Goal: Task Accomplishment & Management: Use online tool/utility

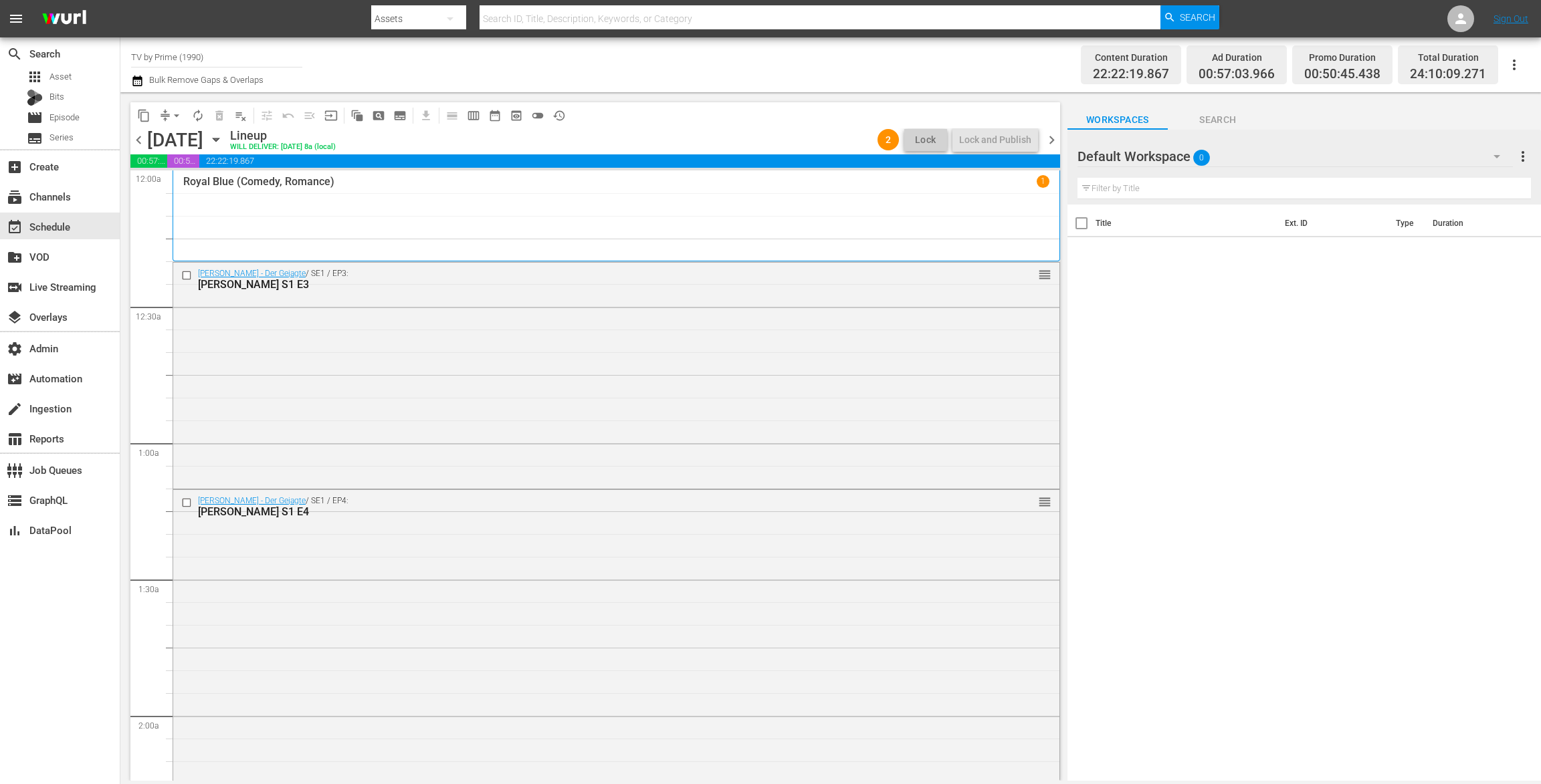
scroll to position [5961, 0]
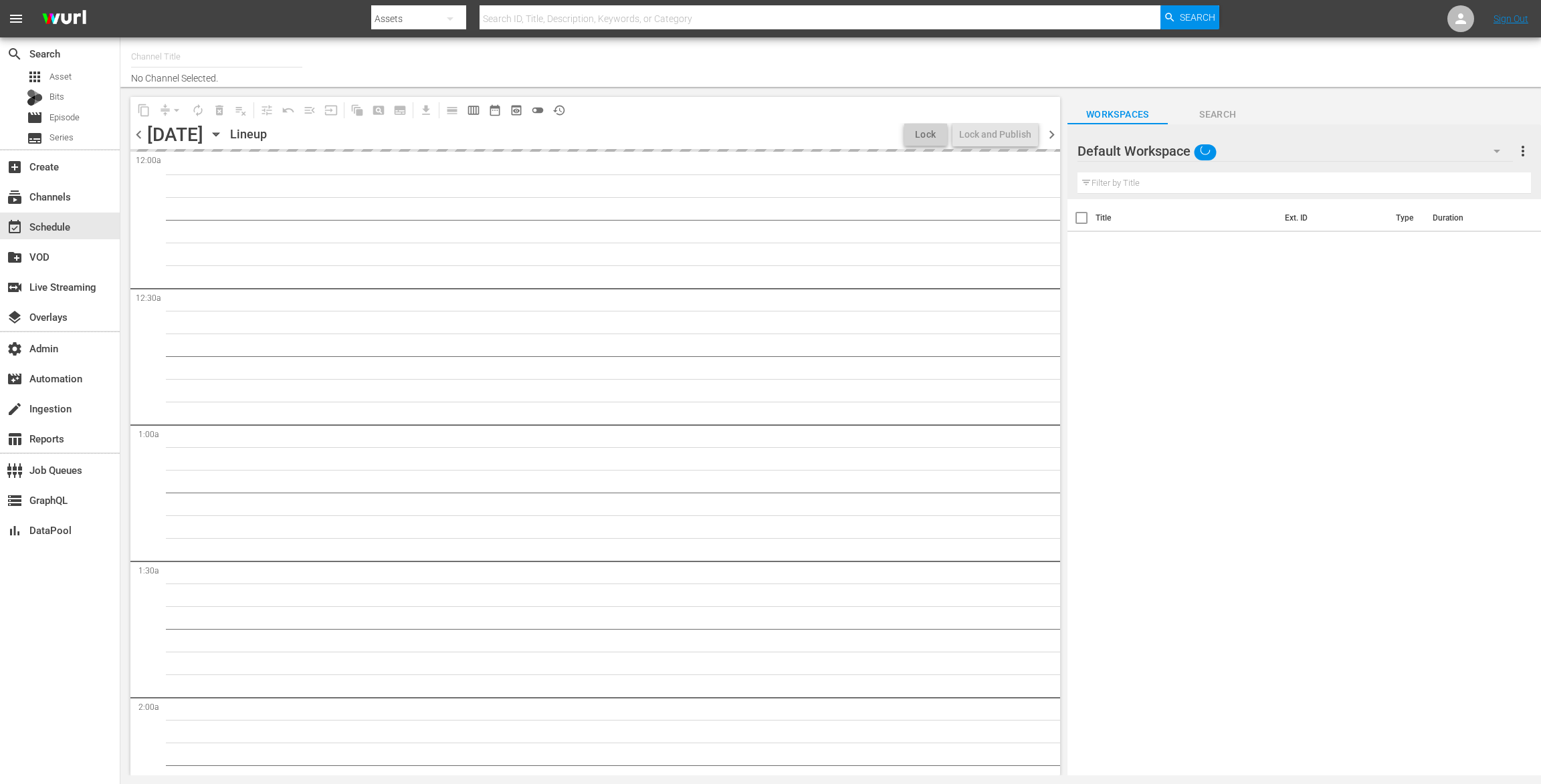
type input "TV by Prime (1990)"
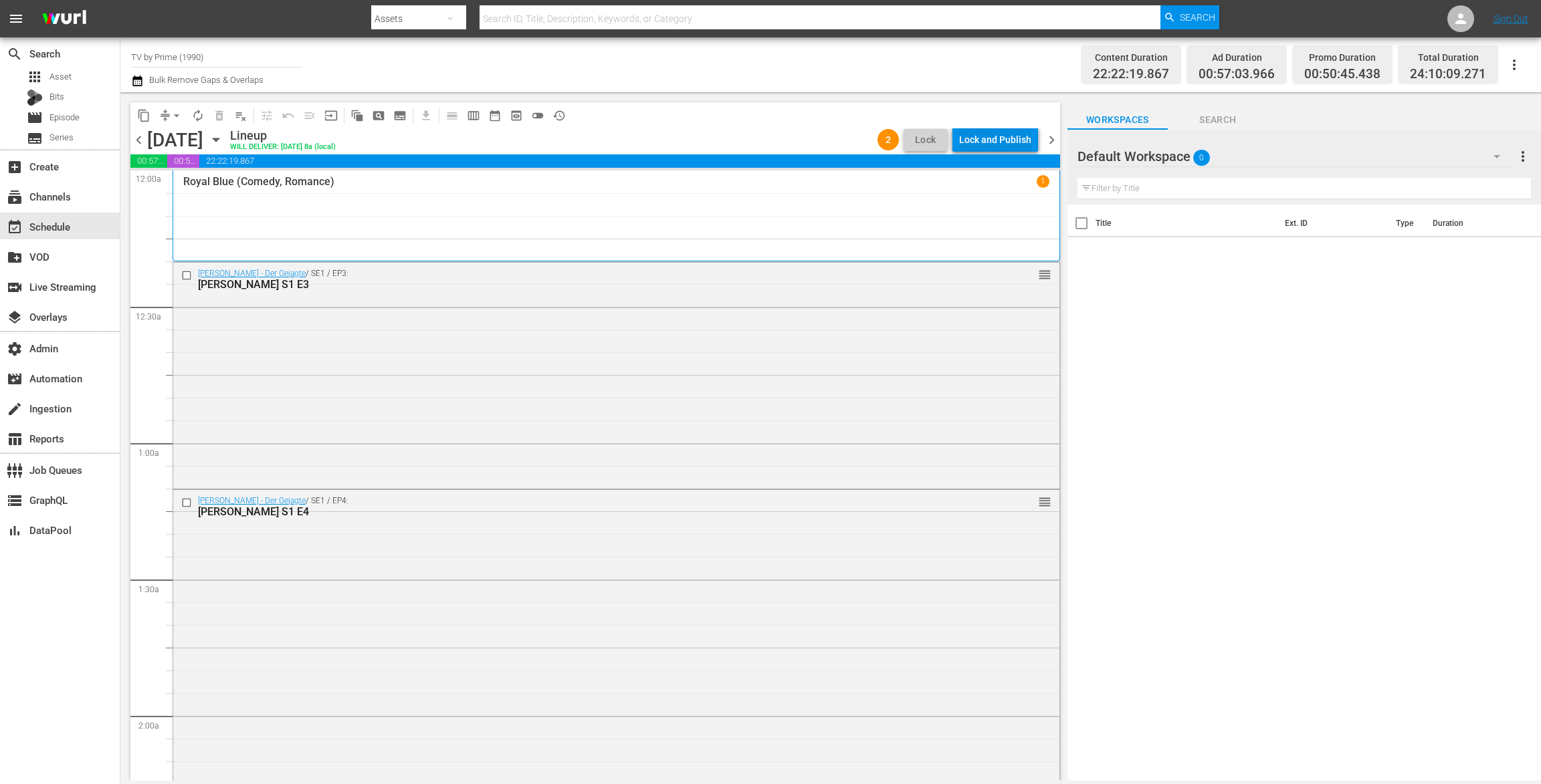
click at [978, 135] on div "Lock and Publish" at bounding box center [995, 140] width 72 height 24
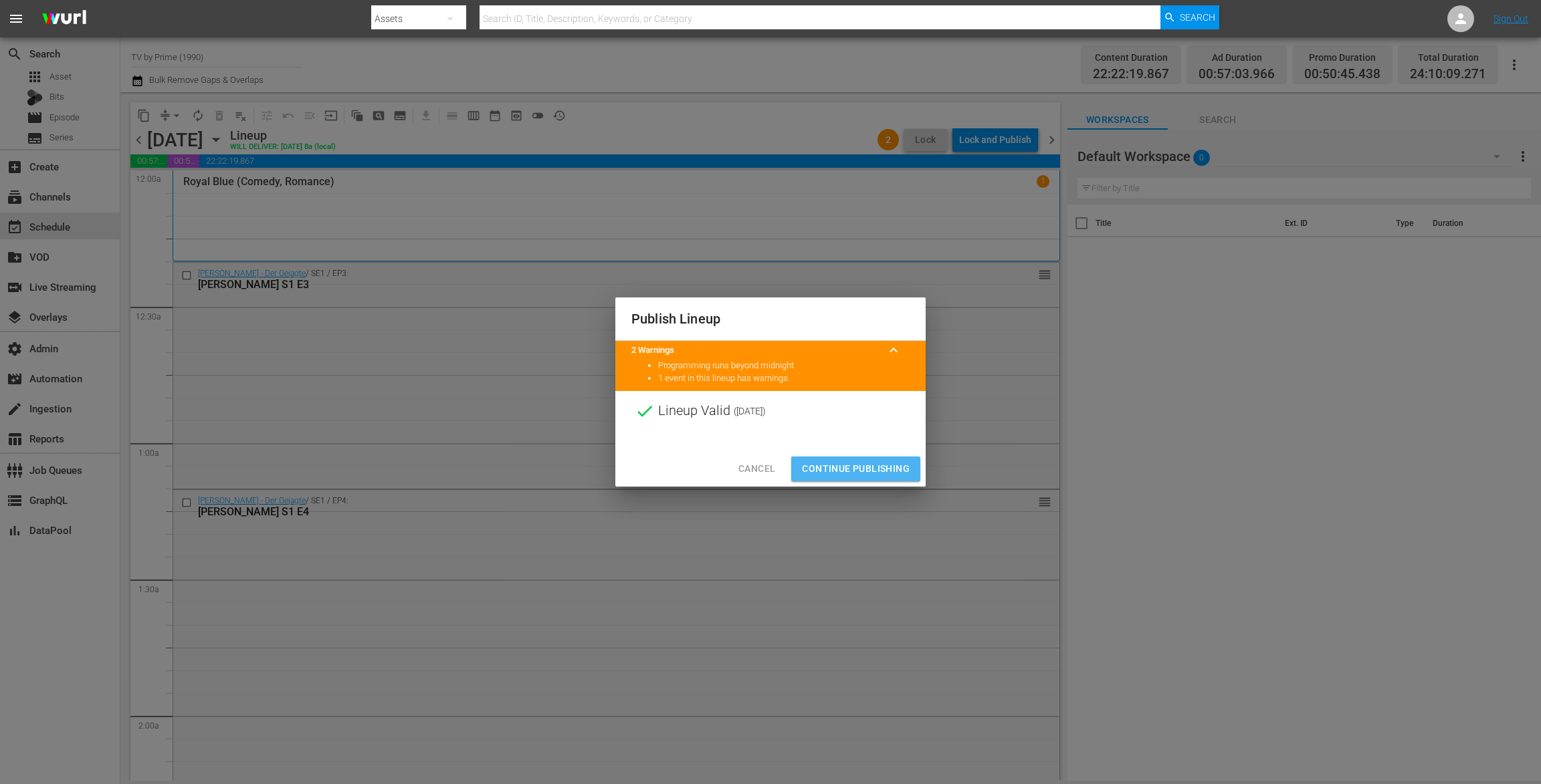
click at [862, 469] on span "Continue Publishing" at bounding box center [856, 469] width 108 height 17
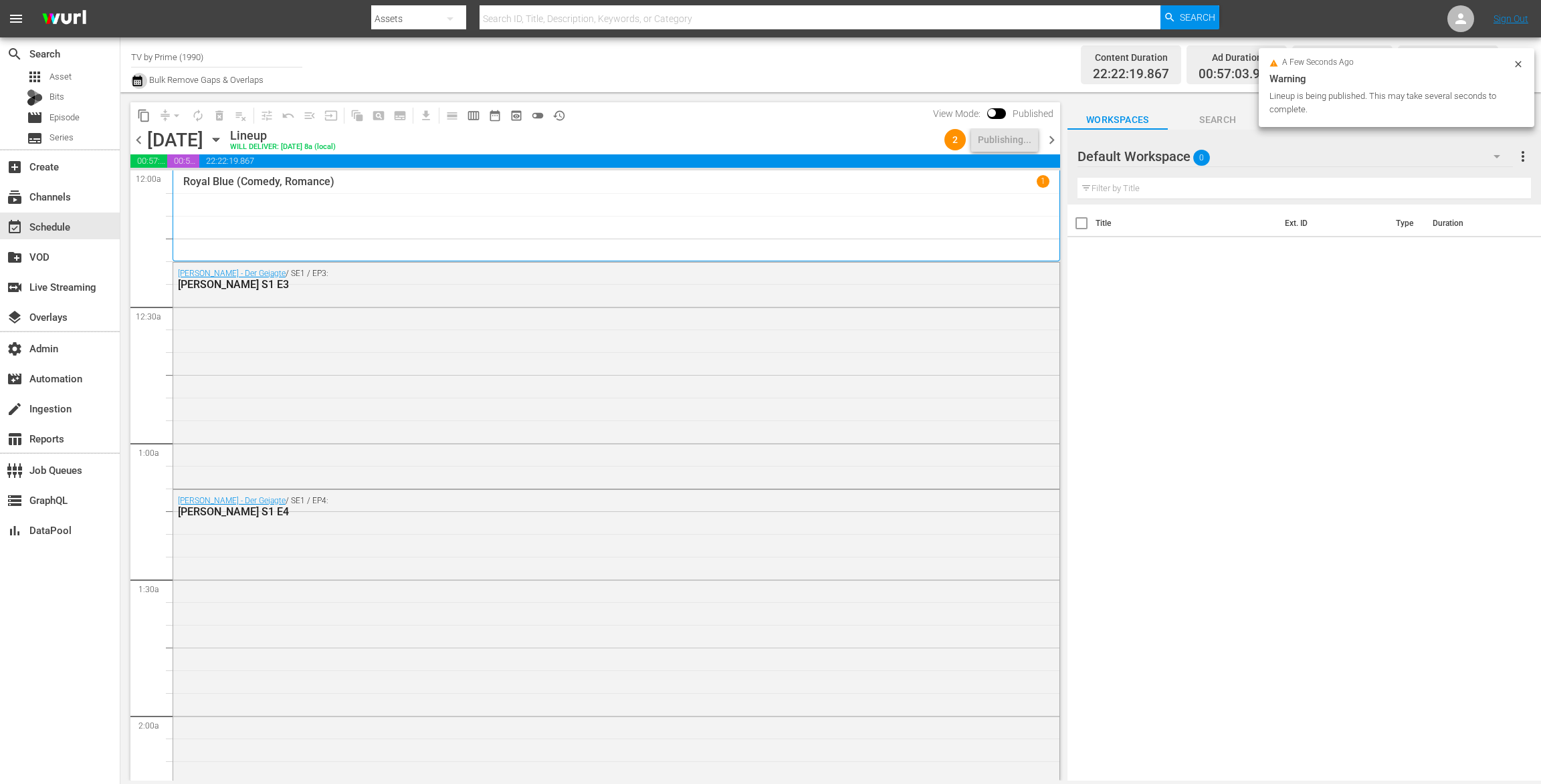
click at [136, 77] on icon "button" at bounding box center [137, 81] width 9 height 11
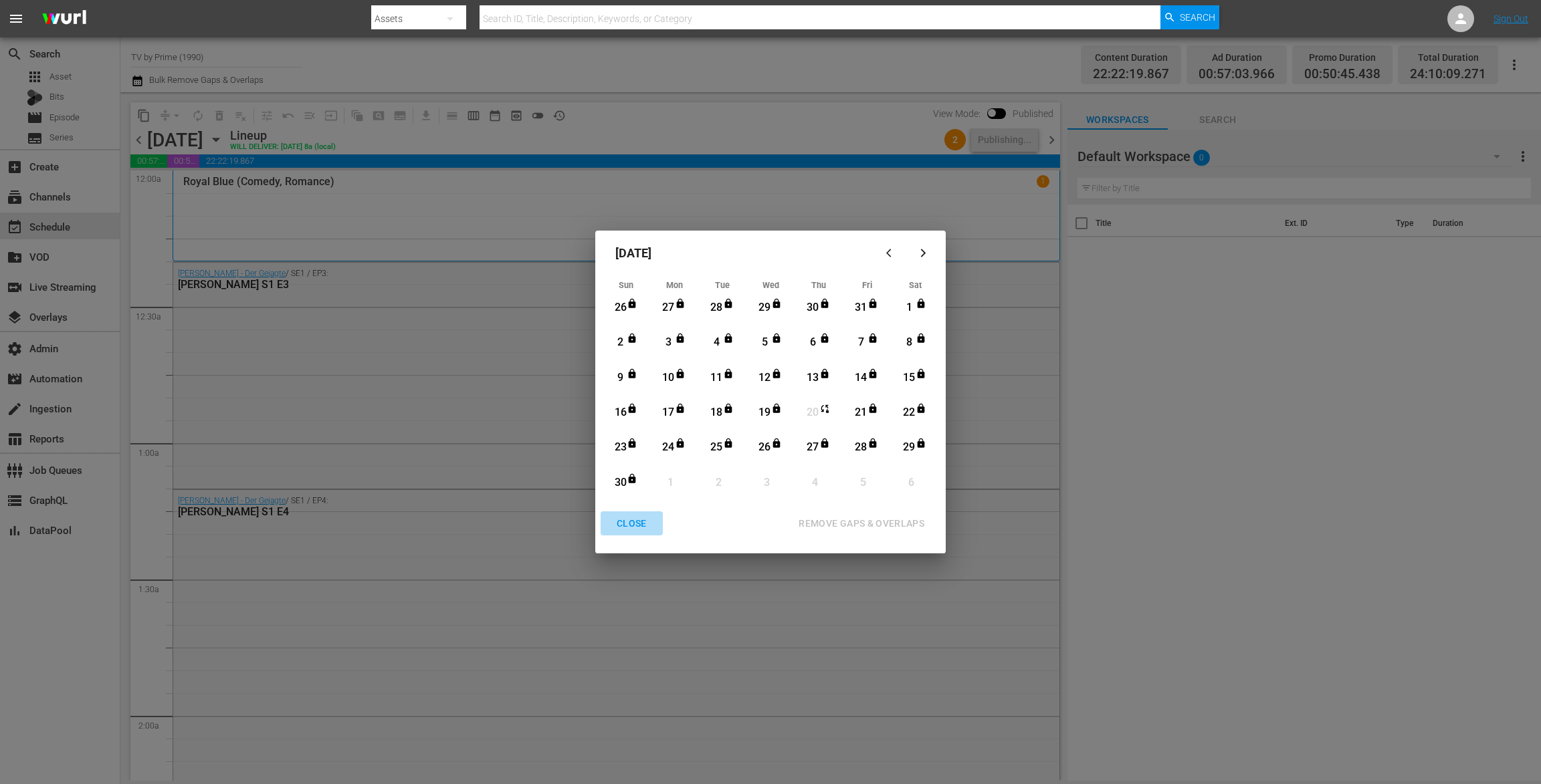
click at [638, 527] on div "CLOSE" at bounding box center [631, 523] width 51 height 17
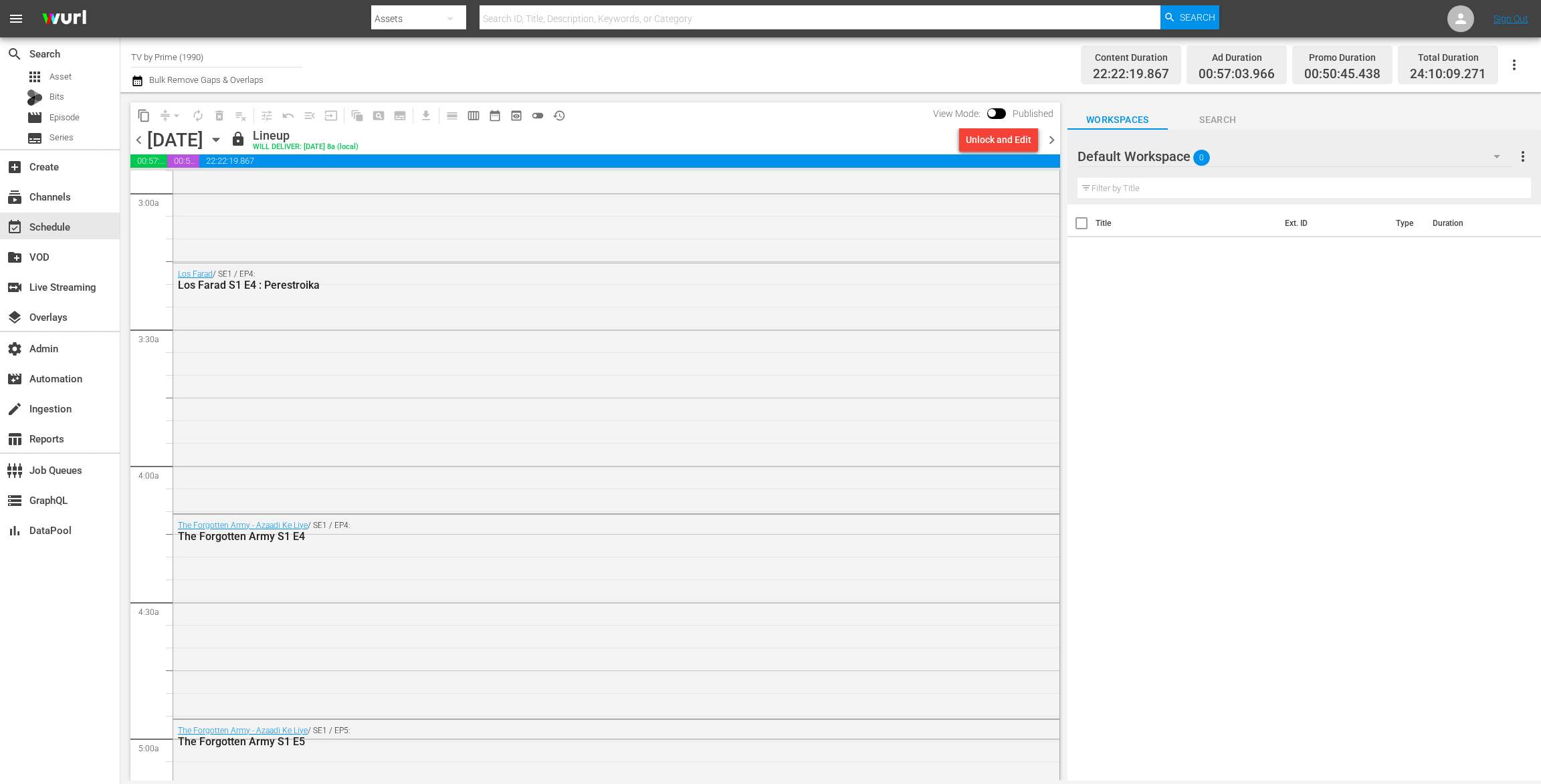
scroll to position [1226, 0]
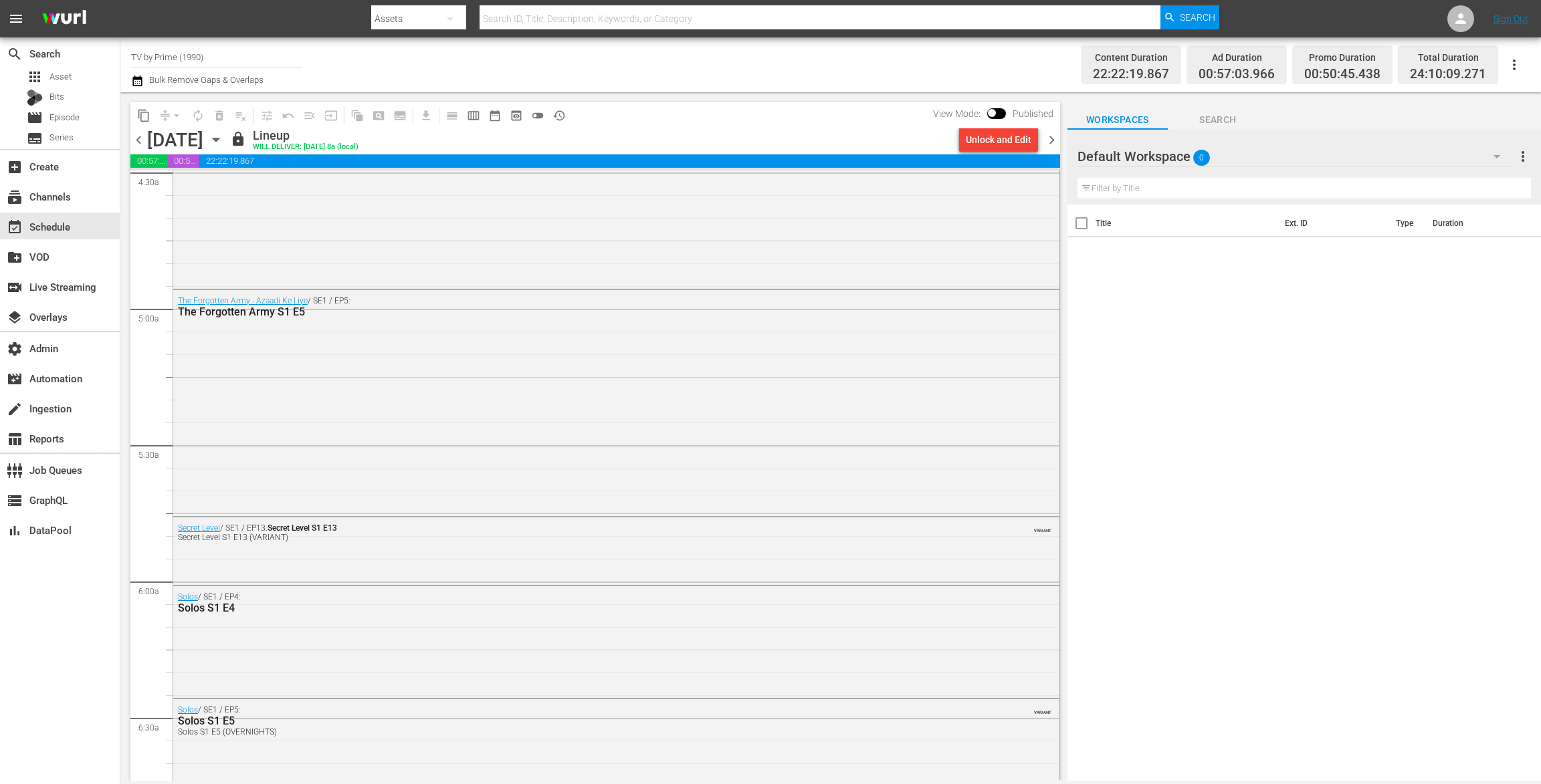
click at [137, 78] on icon "button" at bounding box center [137, 81] width 9 height 11
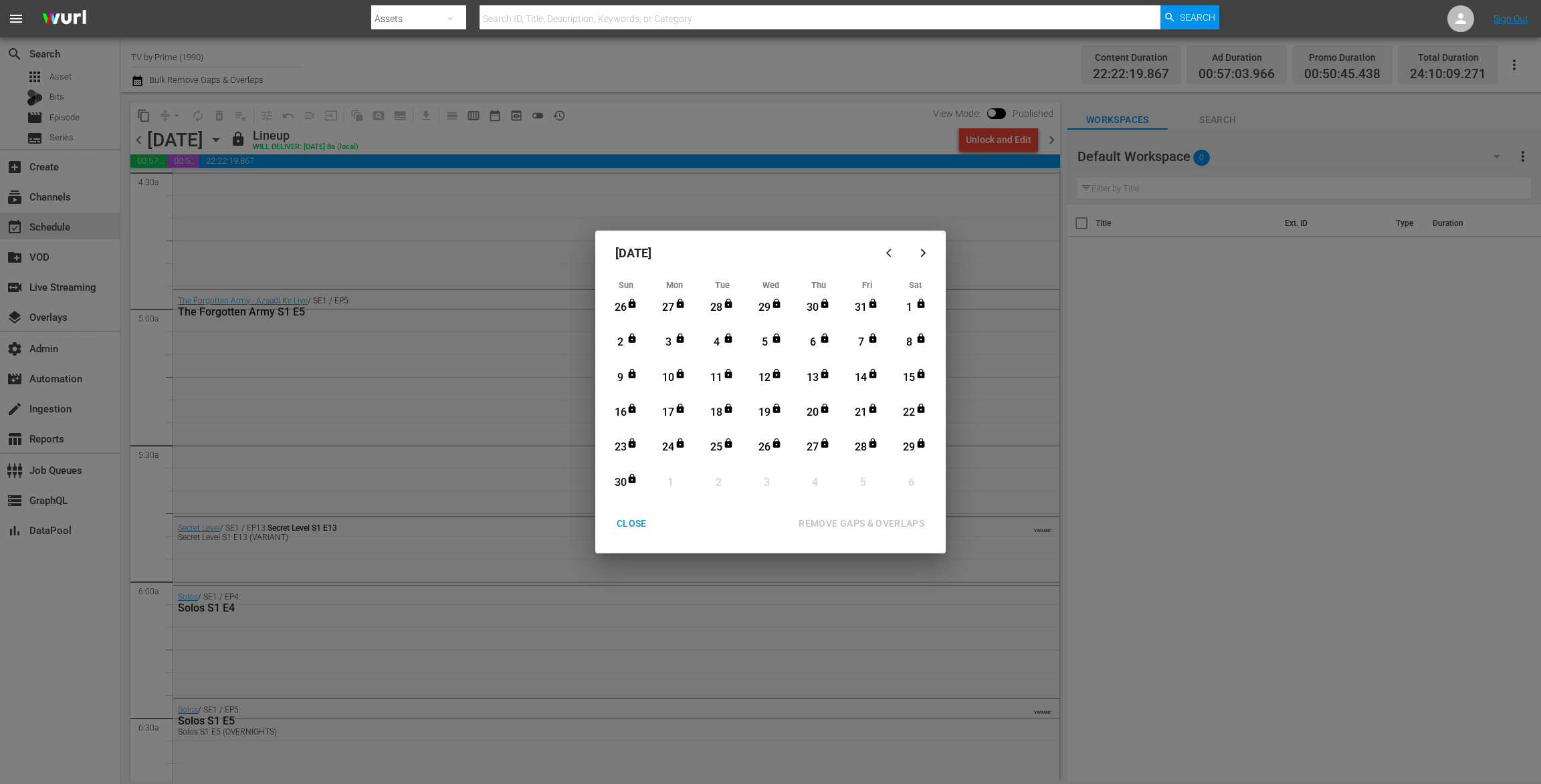
click at [631, 525] on div "CLOSE" at bounding box center [631, 523] width 51 height 17
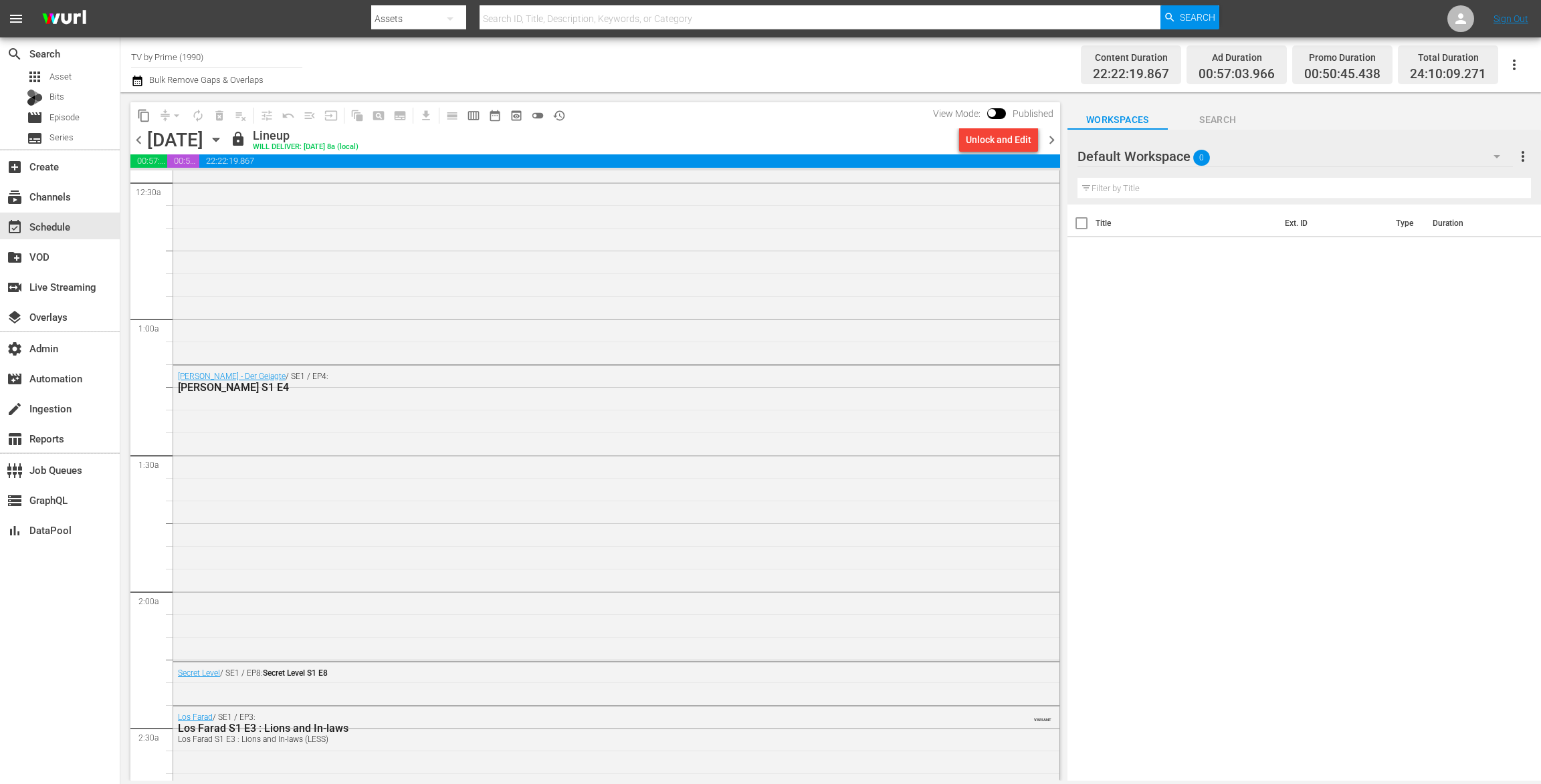
scroll to position [0, 0]
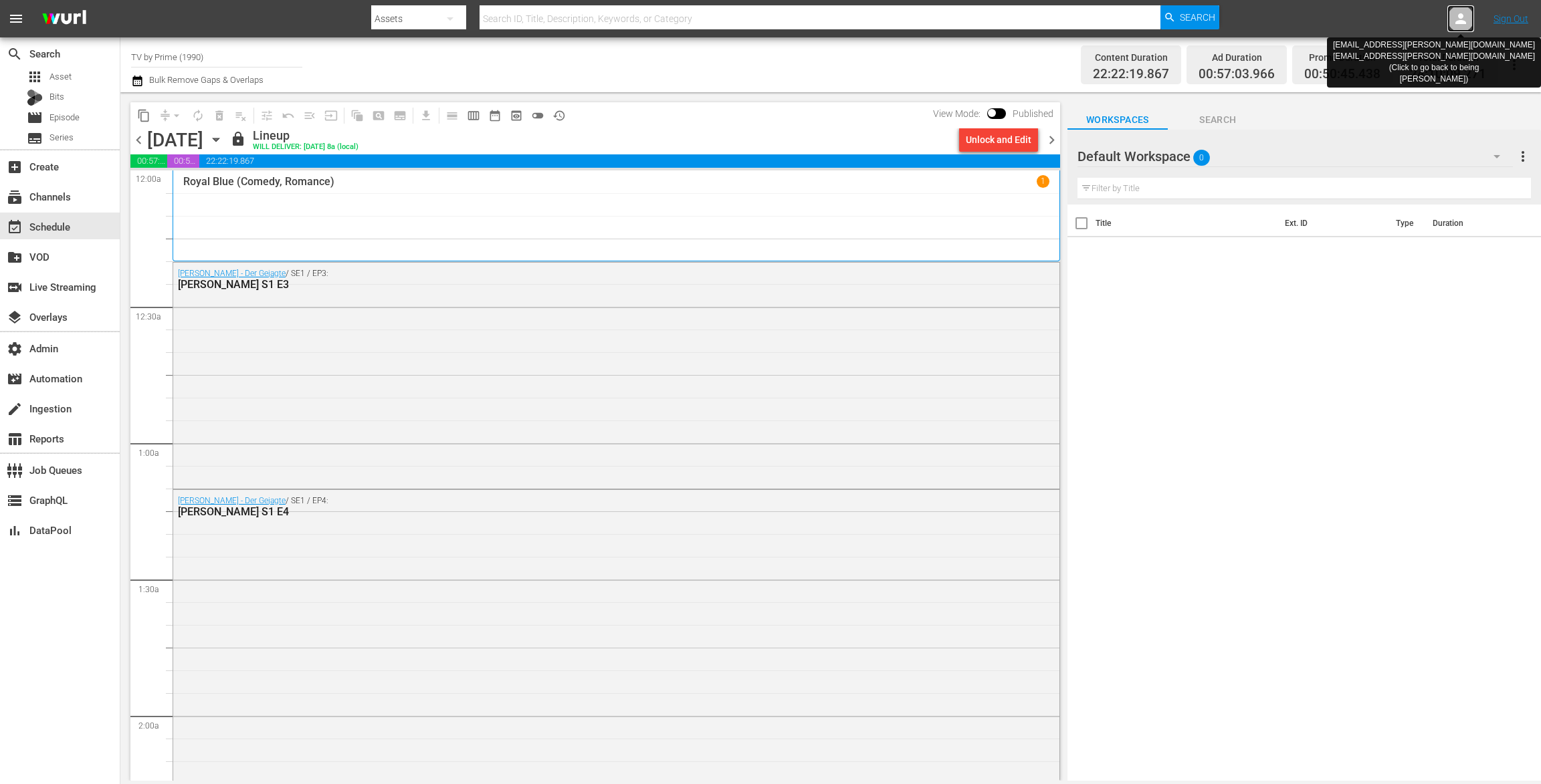
click at [1455, 16] on icon at bounding box center [1461, 19] width 16 height 16
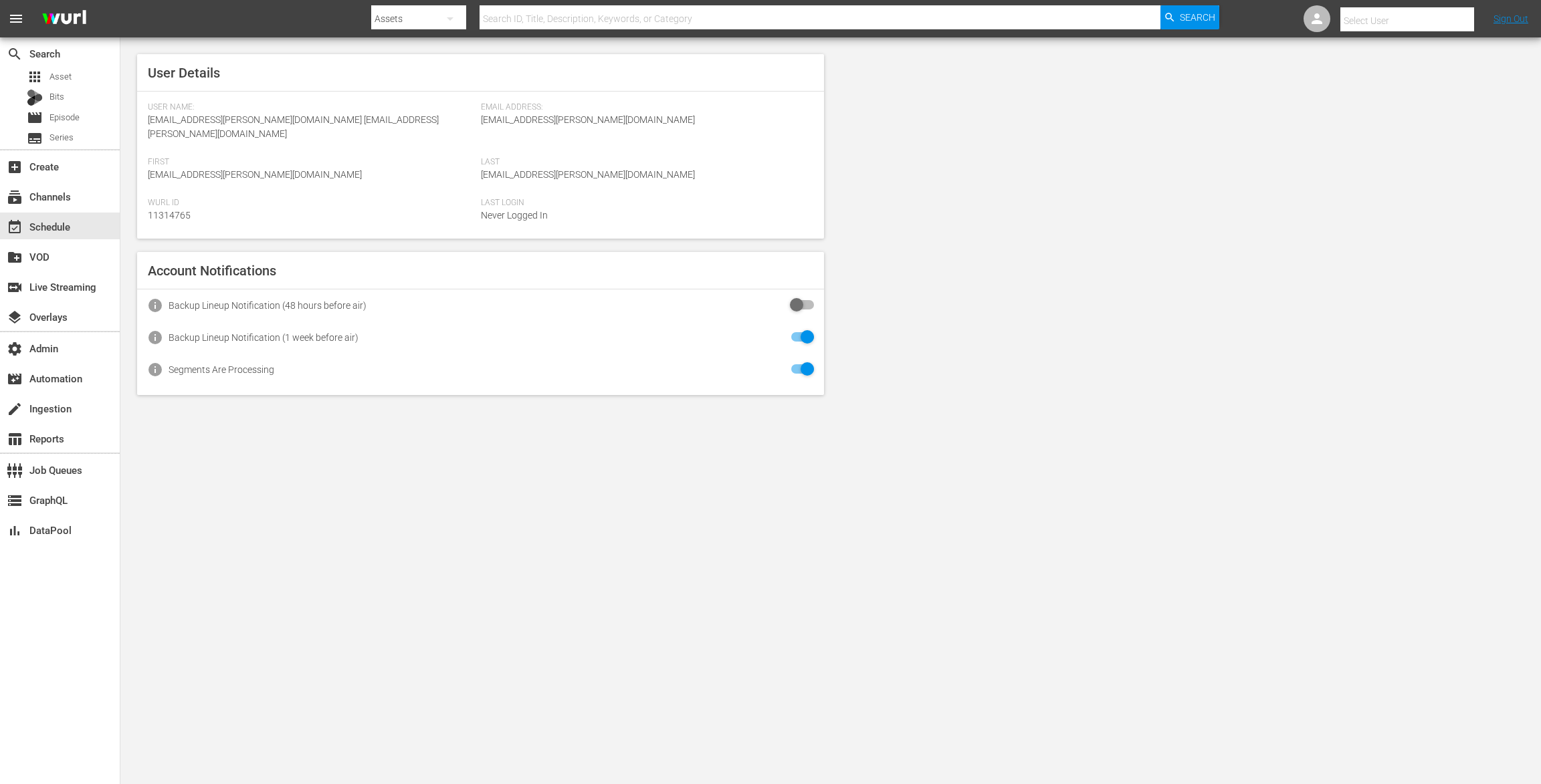
click at [1331, 21] on div "Select User" at bounding box center [1389, 19] width 170 height 34
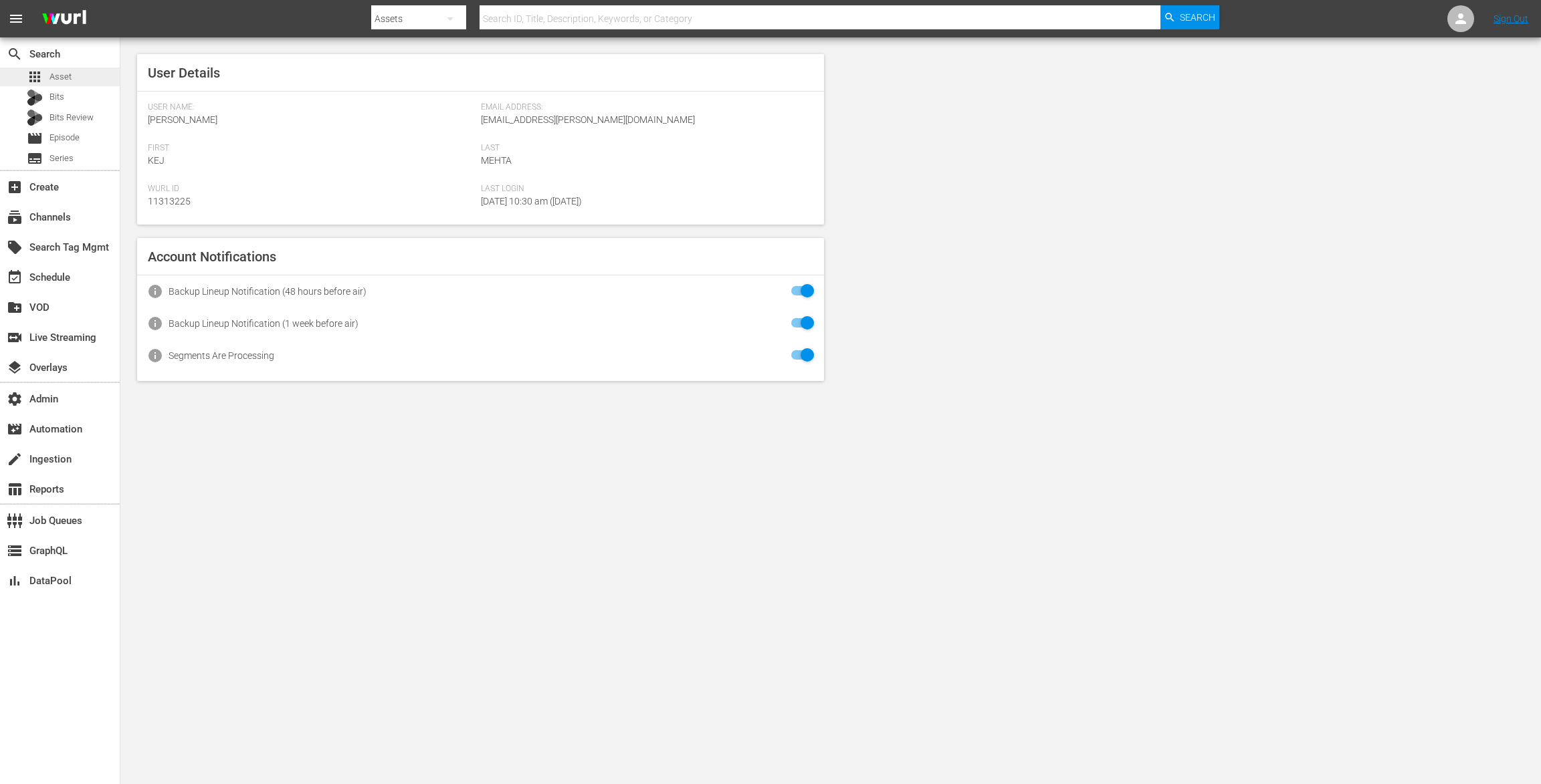
click at [57, 68] on div "apps Asset" at bounding box center [49, 77] width 45 height 19
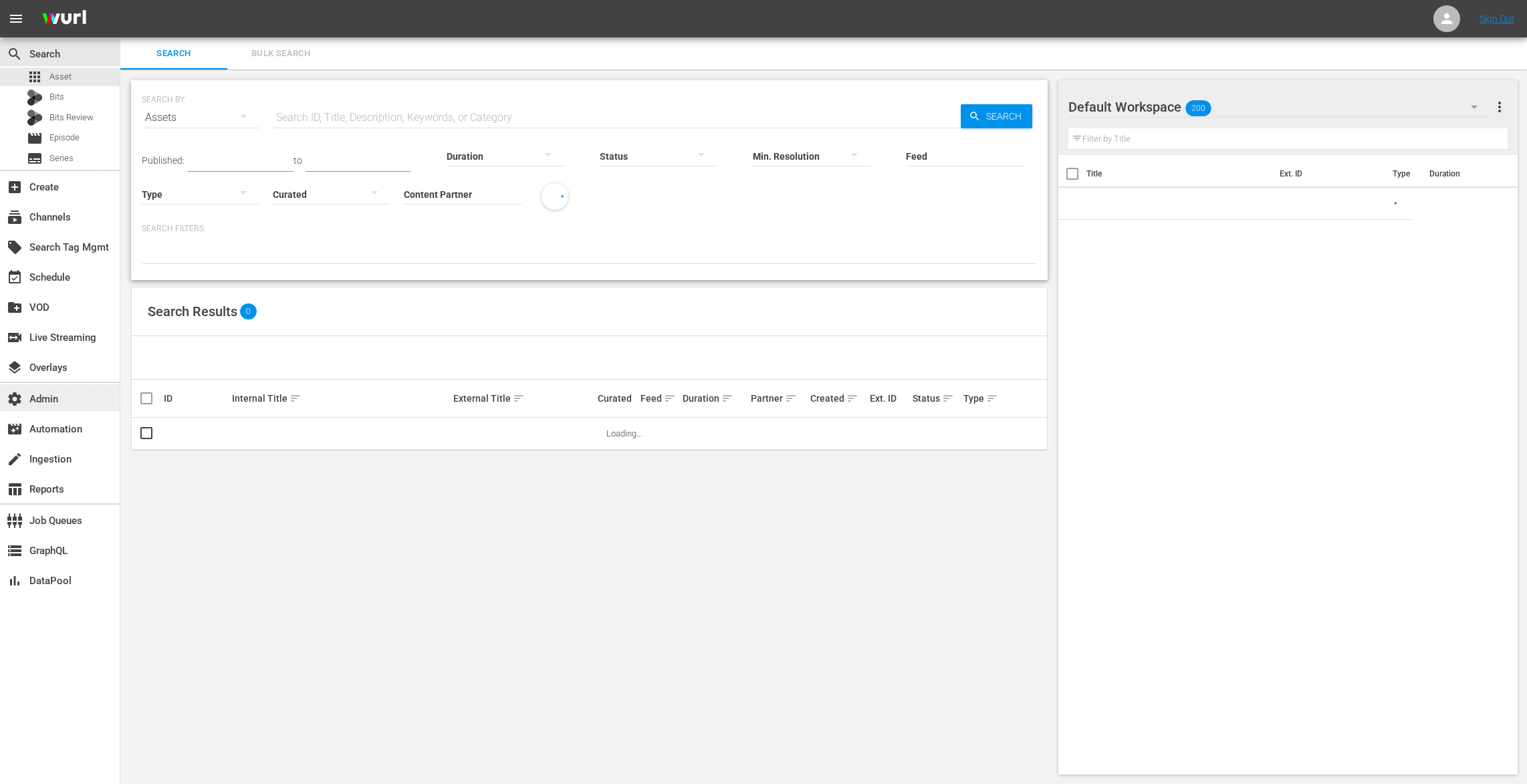
click at [54, 403] on div "settings Admin" at bounding box center [37, 397] width 75 height 12
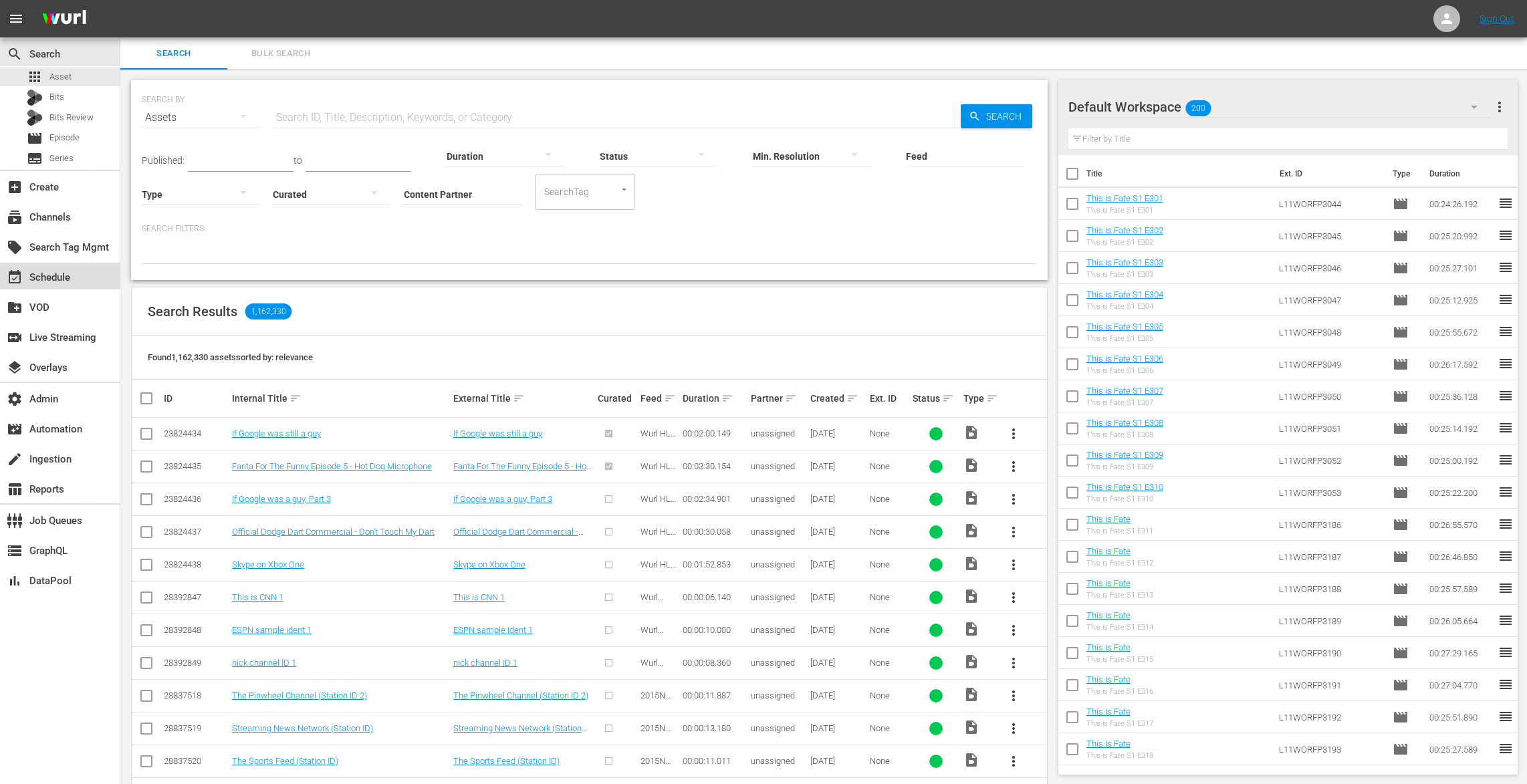
click at [75, 277] on div "event_available Schedule" at bounding box center [60, 276] width 120 height 27
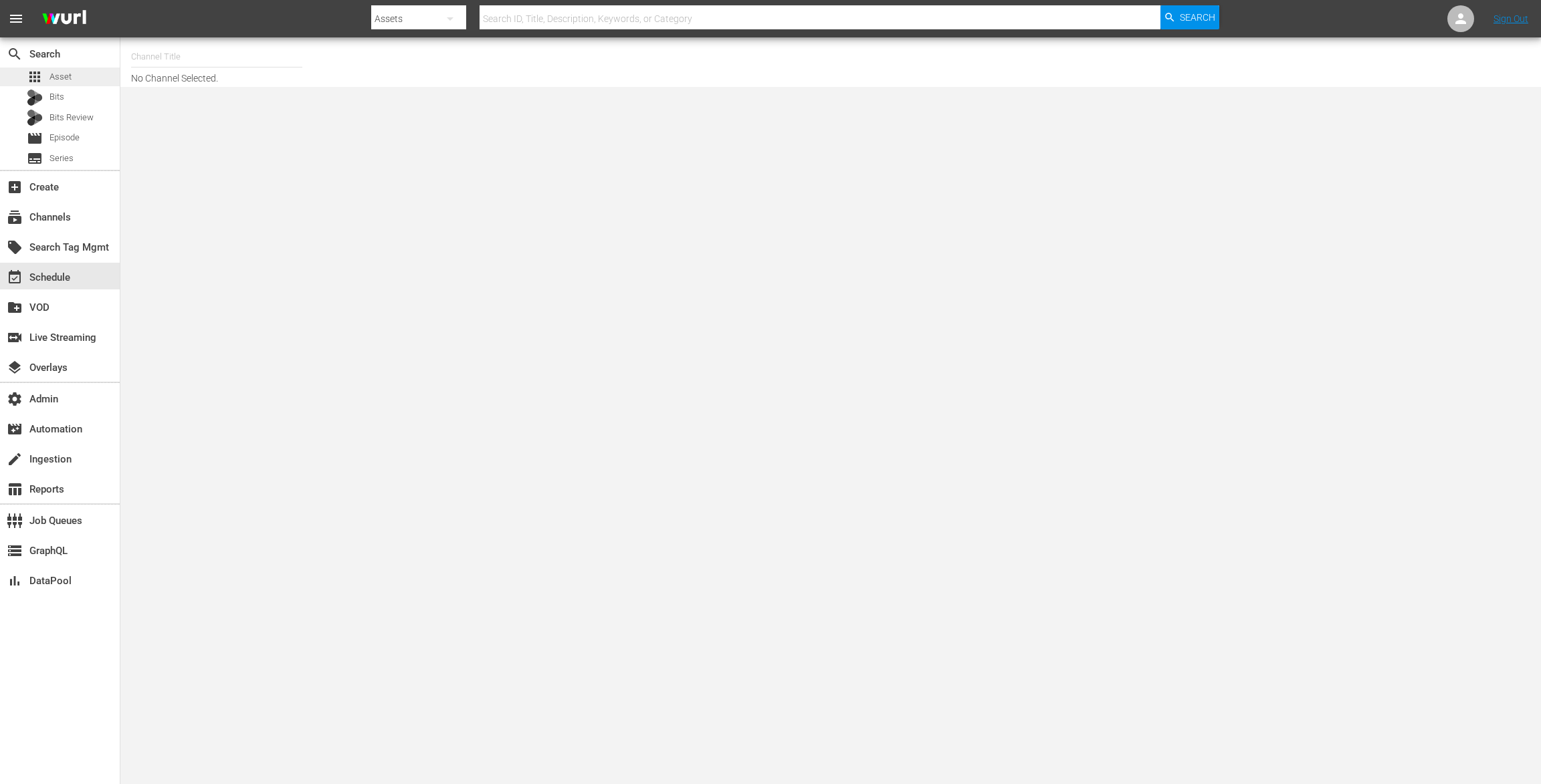
click at [67, 69] on div "apps Asset" at bounding box center [49, 77] width 45 height 19
